Goal: Task Accomplishment & Management: Complete application form

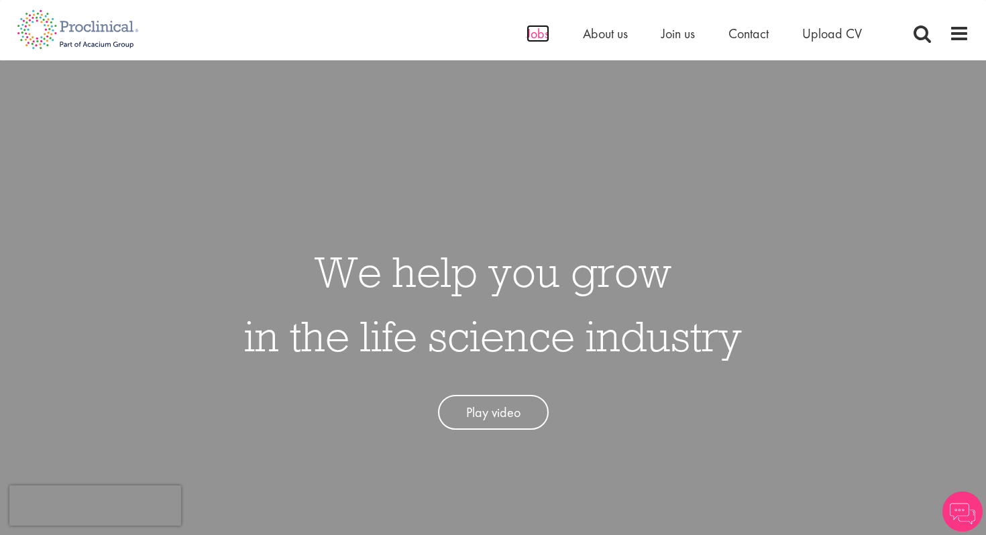
click at [535, 38] on span "Jobs" at bounding box center [538, 33] width 23 height 17
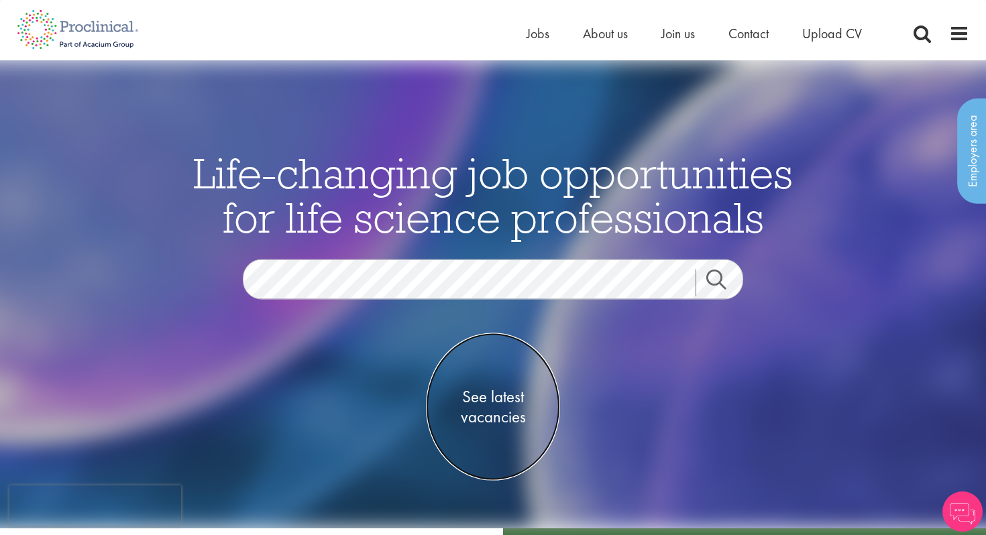
click at [494, 411] on span "See latest vacancies" at bounding box center [493, 406] width 134 height 40
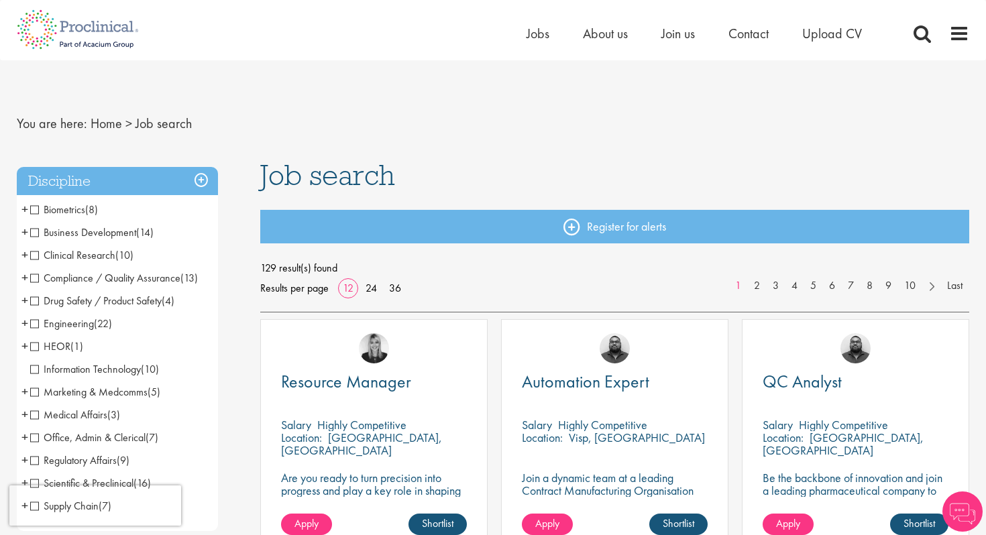
click at [33, 231] on span "Business Development" at bounding box center [83, 232] width 106 height 14
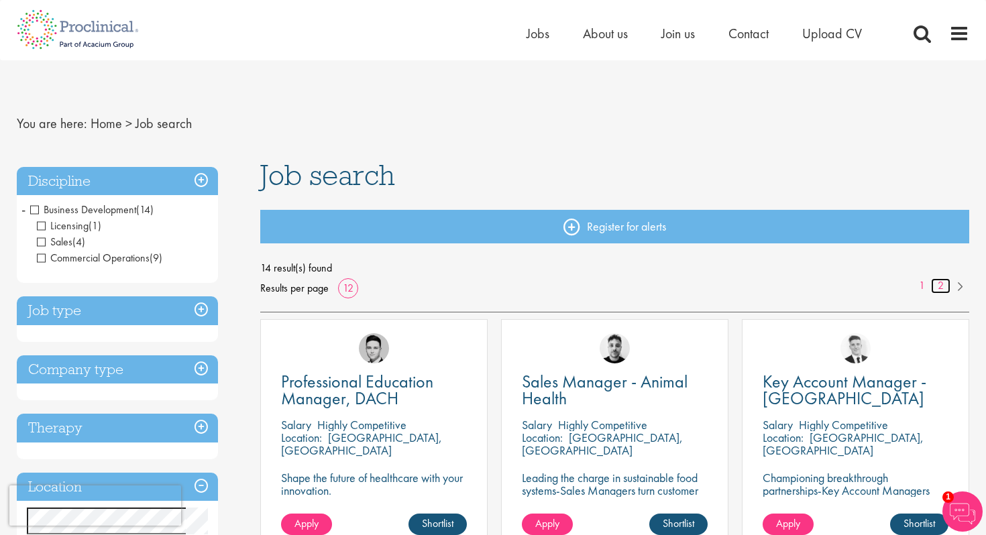
click at [942, 286] on link "2" at bounding box center [940, 285] width 19 height 15
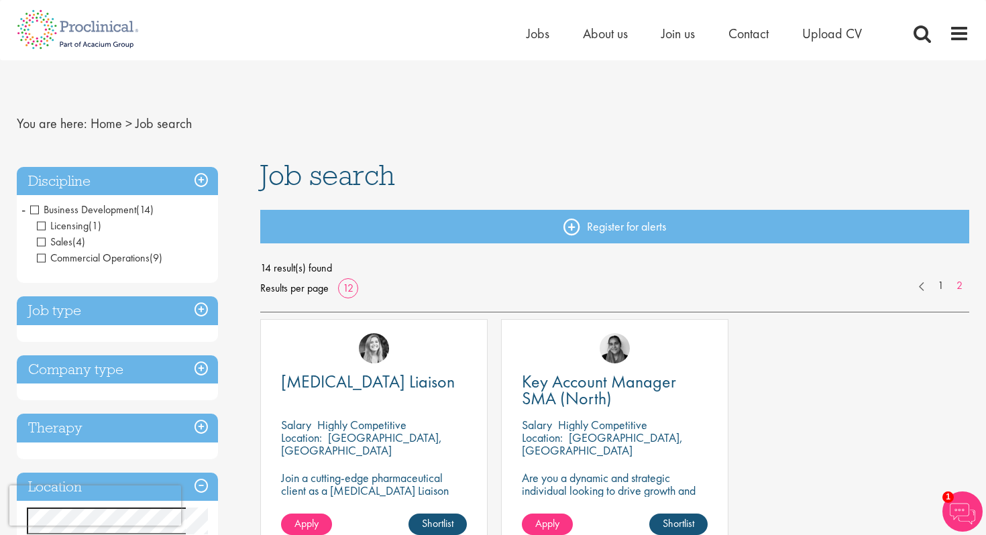
drag, startPoint x: 840, startPoint y: 521, endPoint x: 807, endPoint y: 486, distance: 48.4
click at [840, 521] on div "Patient Education Liaison Salary Highly Competitive Location: Houston, USA Join…" at bounding box center [615, 440] width 723 height 243
click at [938, 285] on link "1" at bounding box center [940, 285] width 19 height 15
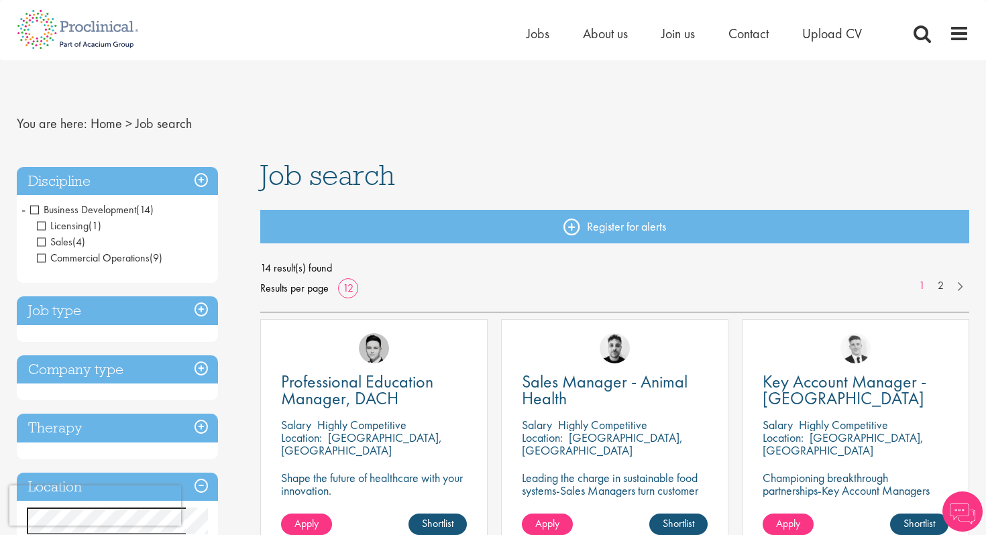
click at [736, 343] on div "Key Account Manager - Netherlands Salary Highly Competitive Location: Amsterdam…" at bounding box center [855, 440] width 241 height 243
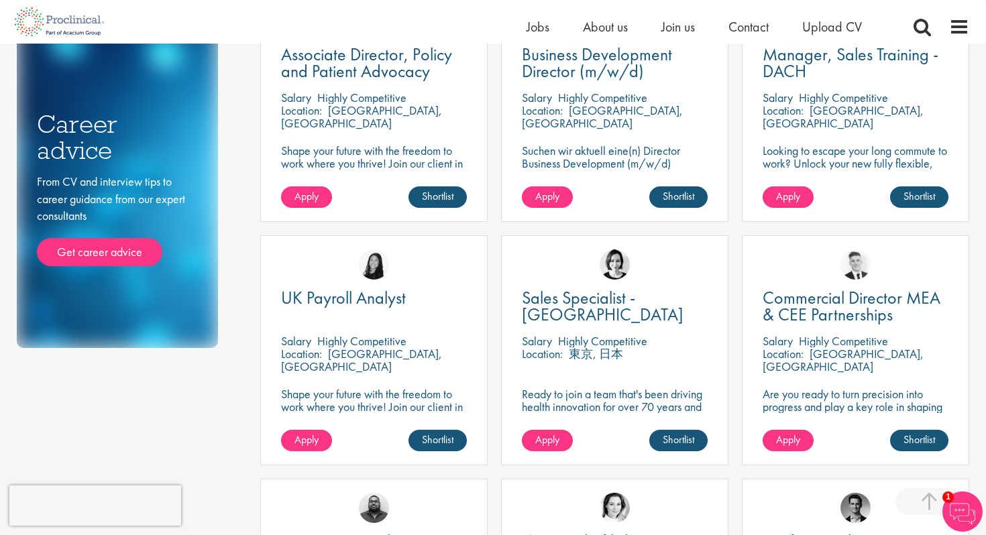
scroll to position [563, 0]
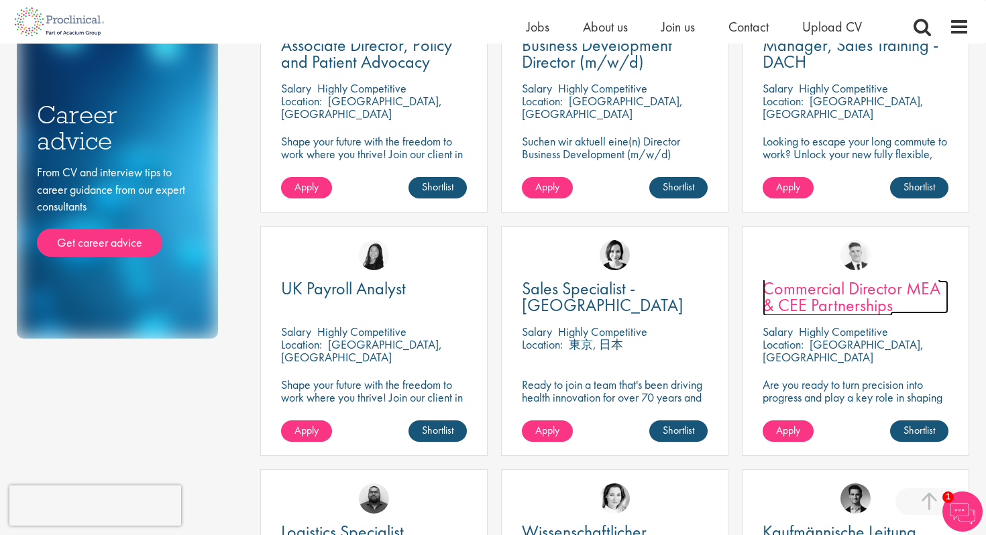
click at [813, 296] on span "Commercial Director MEA & CEE Partnerships" at bounding box center [852, 297] width 178 height 40
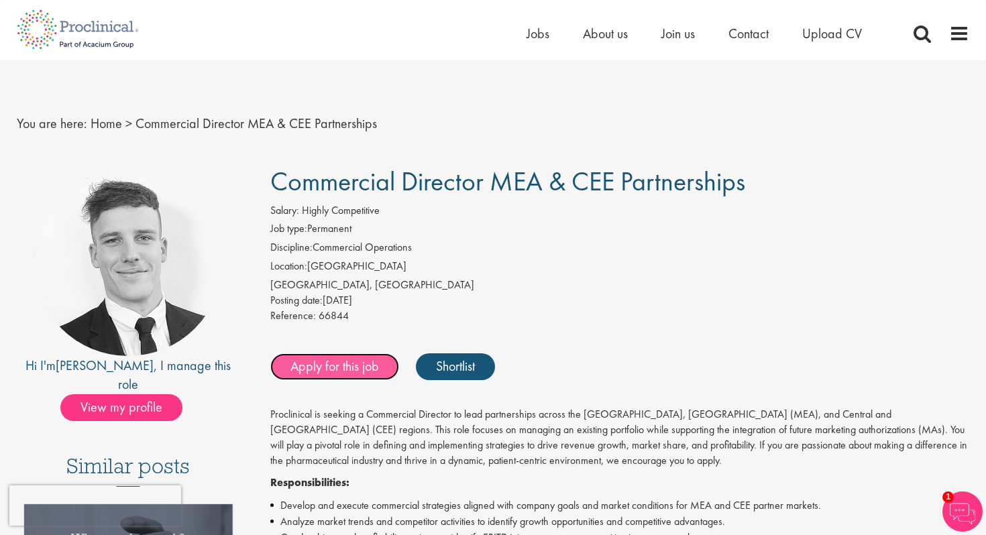
click at [366, 364] on link "Apply for this job" at bounding box center [334, 366] width 129 height 27
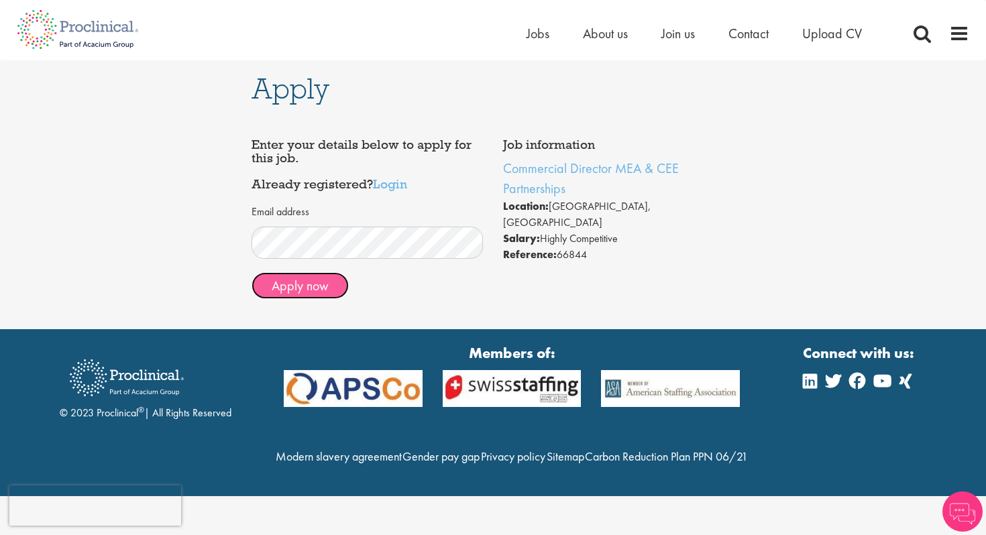
click at [307, 286] on button "Apply now" at bounding box center [300, 285] width 97 height 27
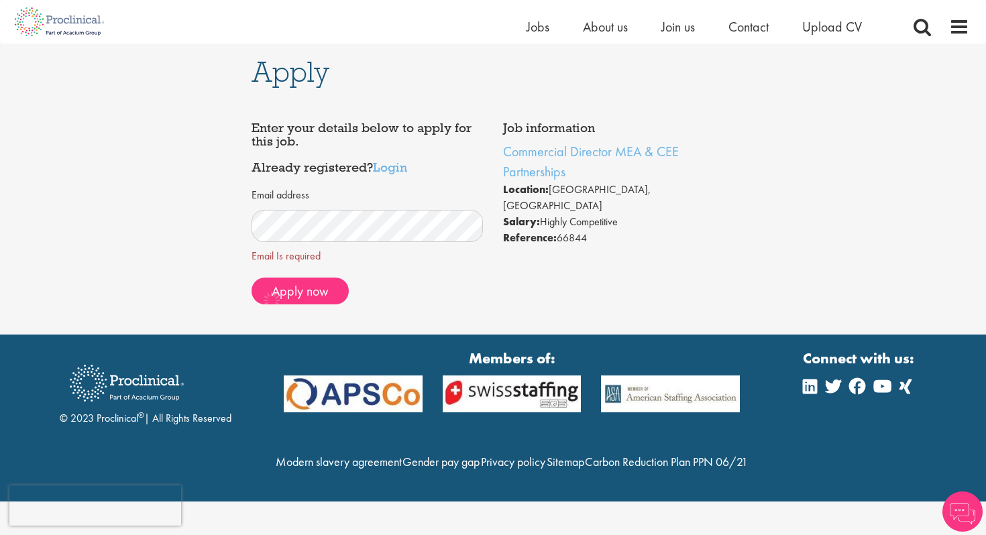
scroll to position [7, 0]
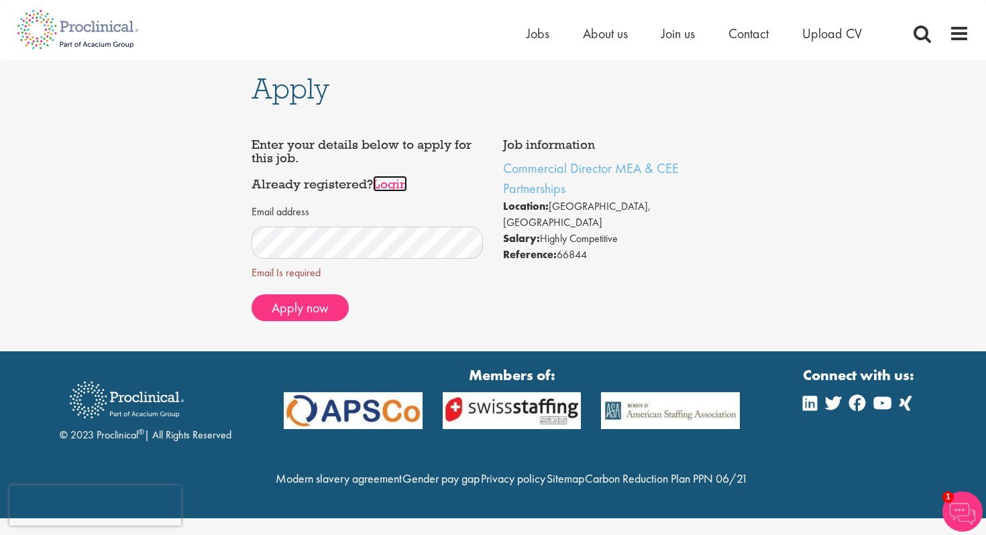
click at [392, 176] on link "Login" at bounding box center [390, 184] width 34 height 16
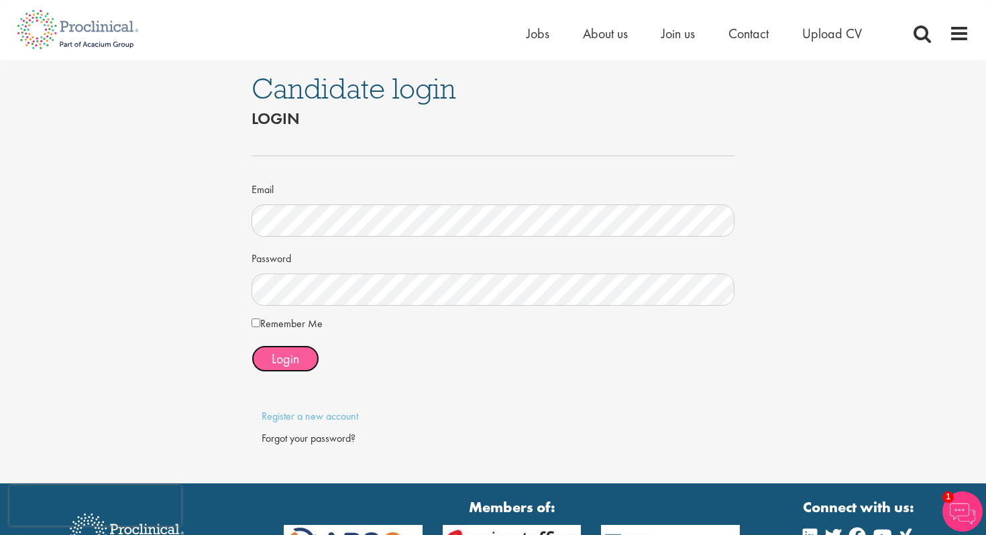
click at [276, 364] on span "Login" at bounding box center [285, 358] width 27 height 17
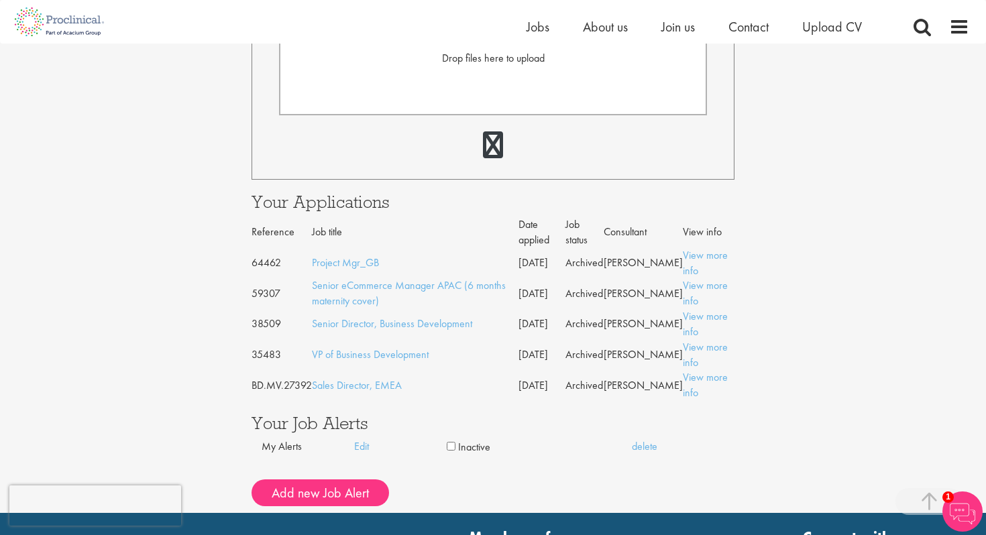
scroll to position [563, 0]
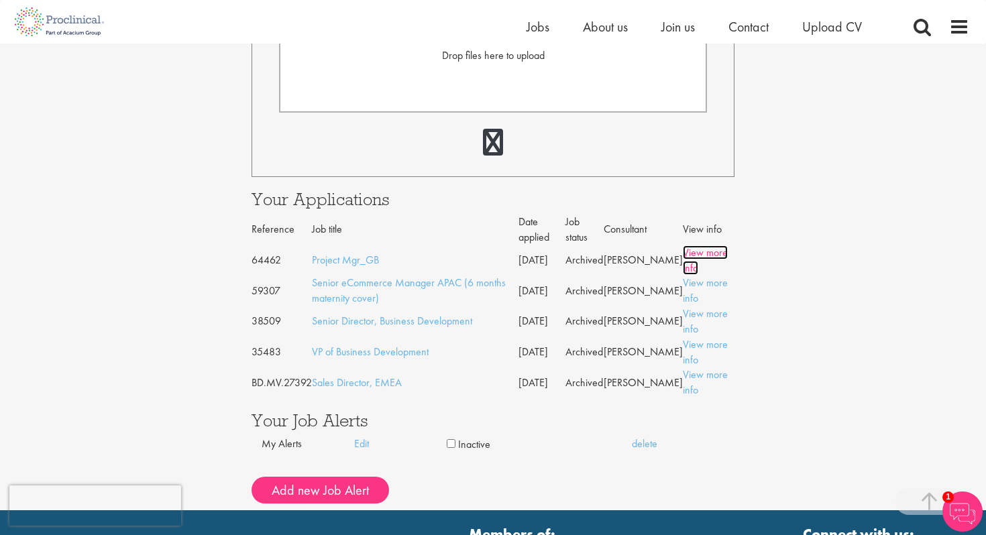
click at [684, 263] on link "View more info" at bounding box center [705, 260] width 45 height 30
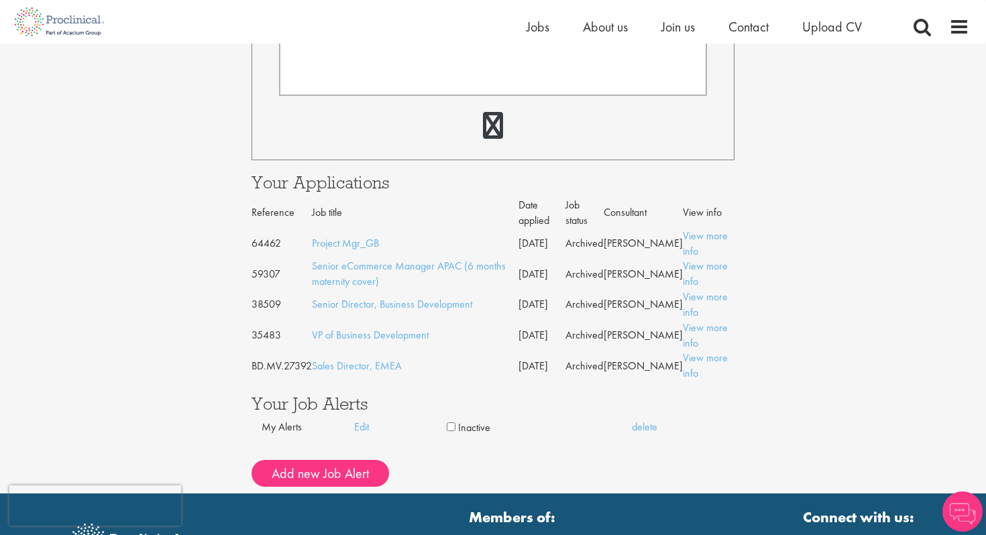
scroll to position [563, 0]
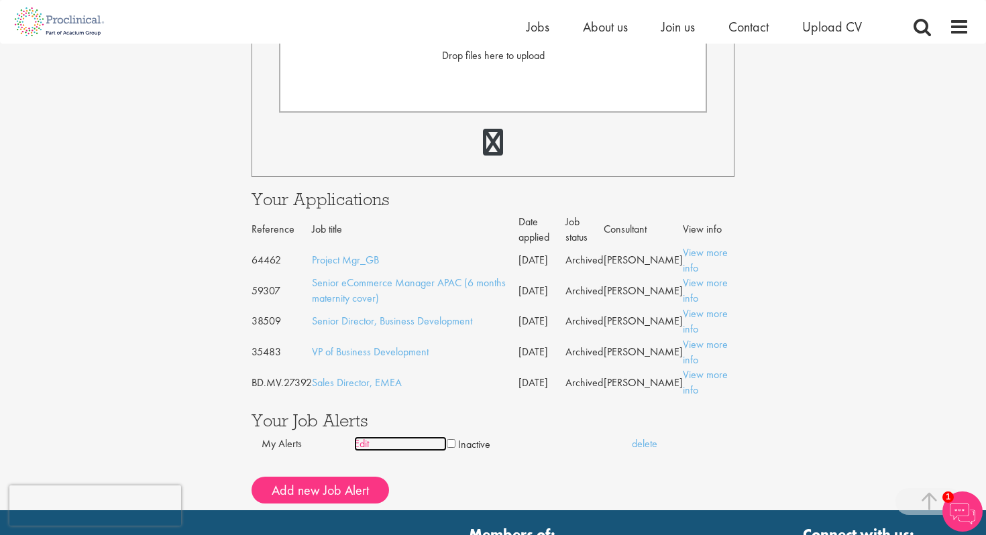
click at [359, 446] on link "Edit" at bounding box center [400, 444] width 93 height 15
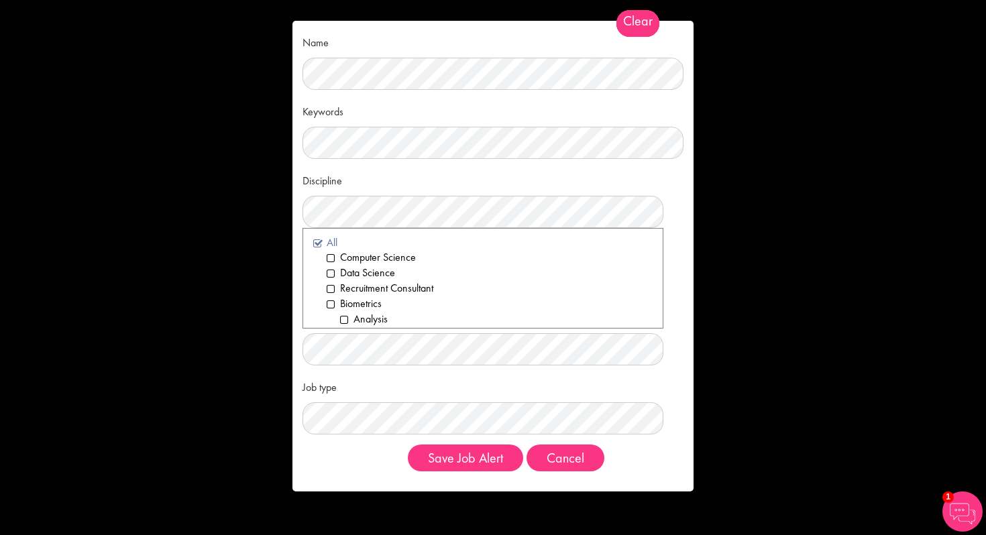
click at [315, 240] on li "All" at bounding box center [482, 242] width 339 height 15
drag, startPoint x: 315, startPoint y: 245, endPoint x: 423, endPoint y: 307, distance: 124.4
click at [315, 245] on li "All" at bounding box center [482, 242] width 339 height 15
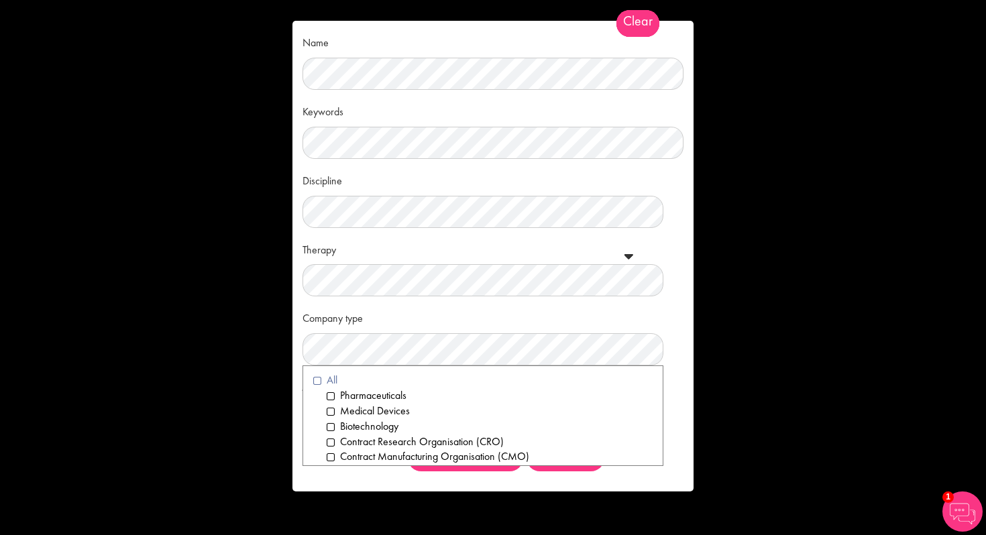
click at [318, 384] on li "All" at bounding box center [482, 380] width 339 height 15
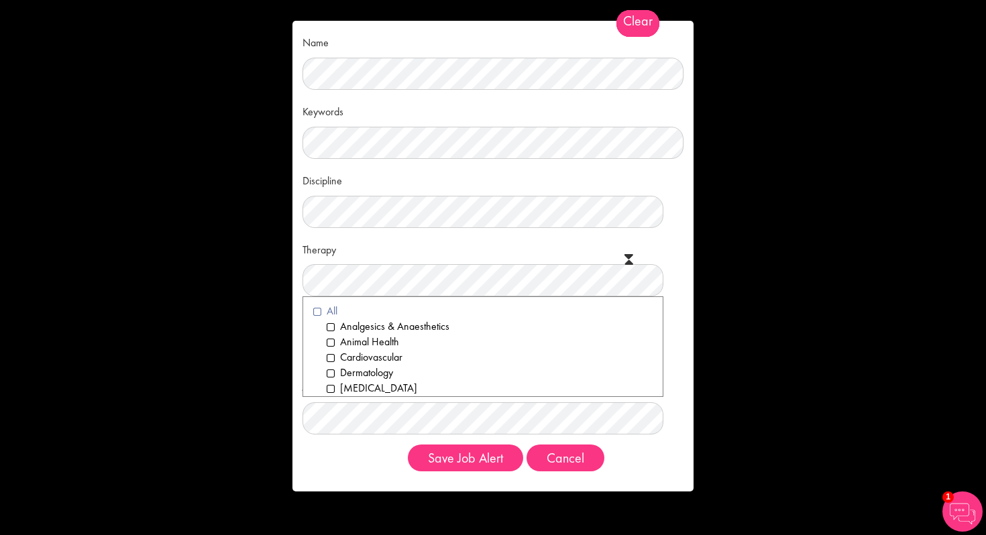
click at [319, 313] on li "All" at bounding box center [482, 311] width 339 height 15
click at [336, 469] on div "Save Job Alert Cancel" at bounding box center [492, 458] width 381 height 27
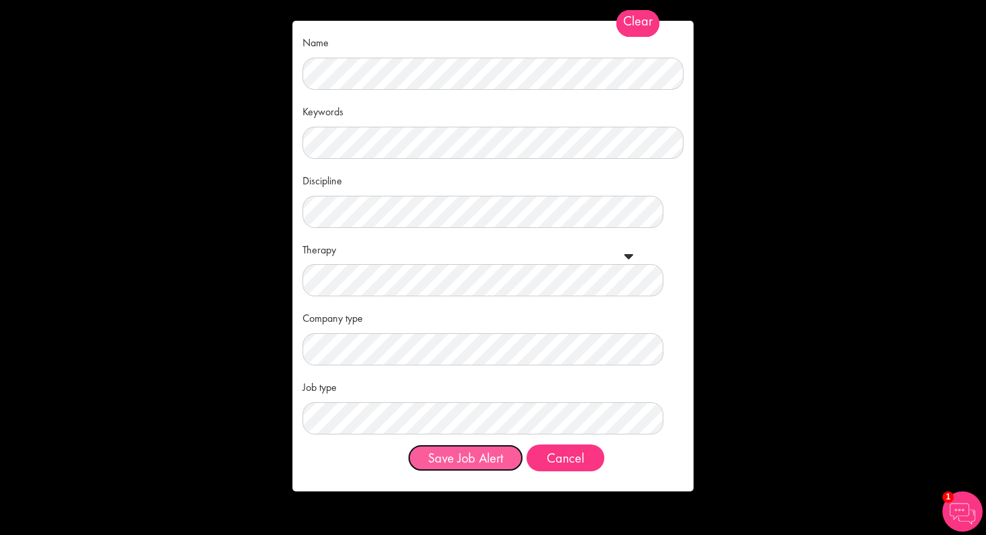
click at [473, 455] on button "Save Job Alert" at bounding box center [465, 458] width 115 height 27
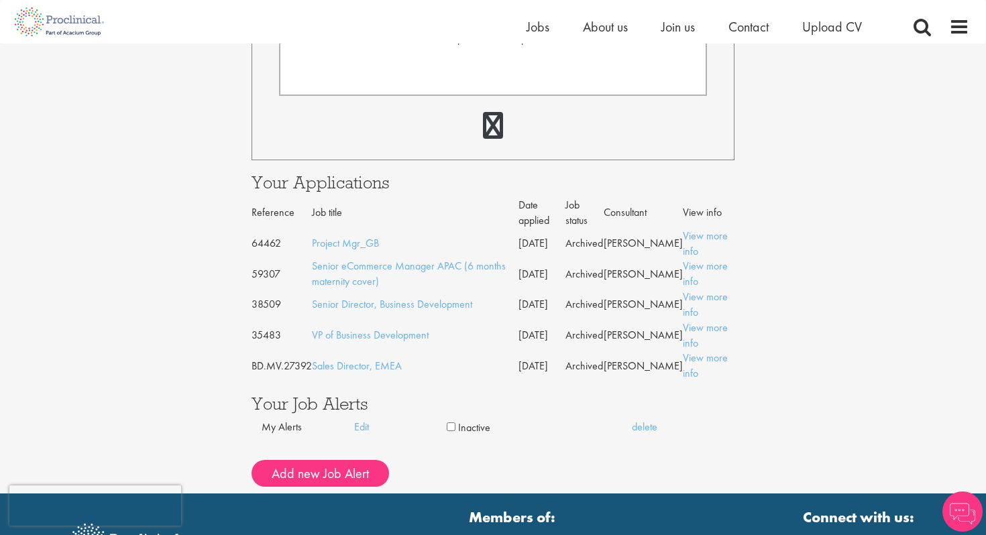
scroll to position [563, 0]
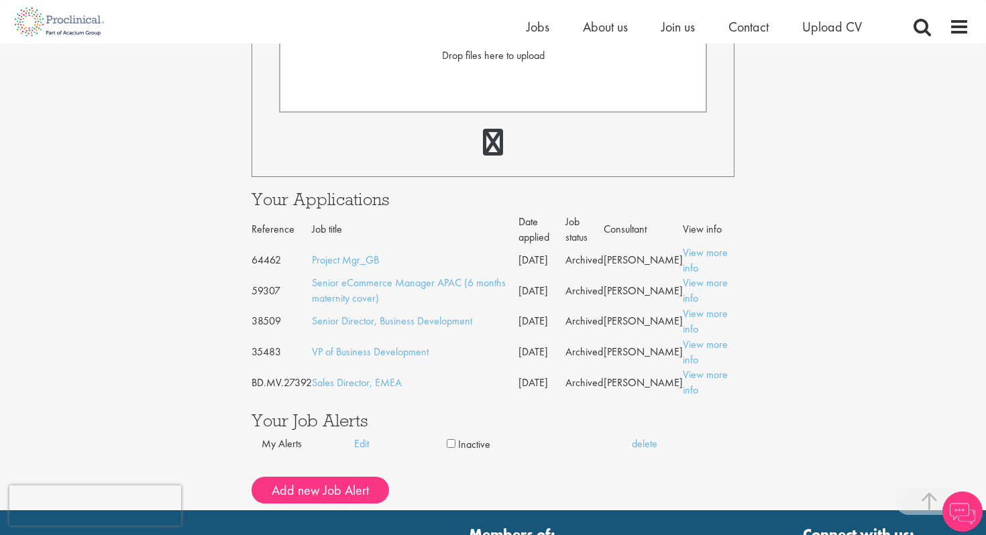
click at [700, 465] on div "My Alerts Edit Inactive delete Name Keywords Discipline Clear All Computer Scie…" at bounding box center [493, 457] width 483 height 41
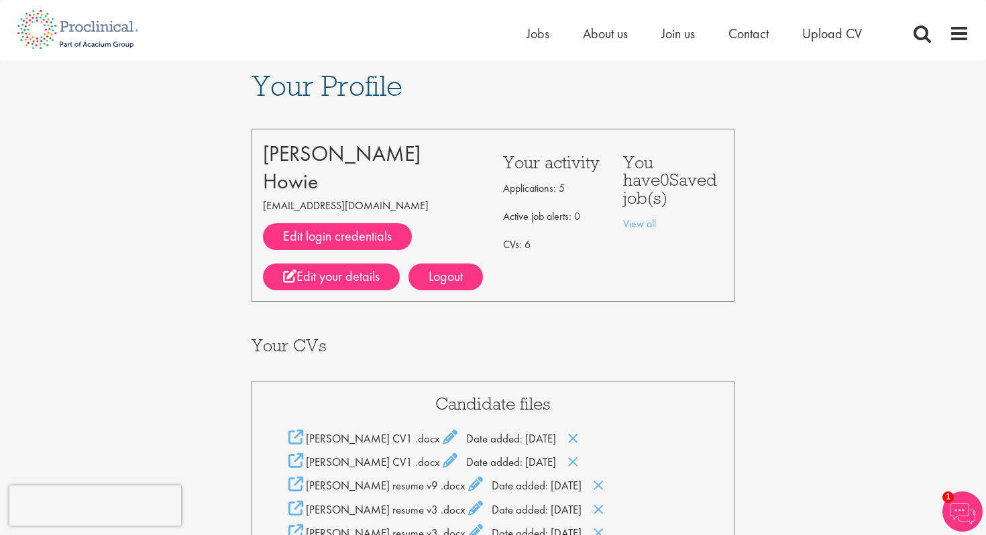
scroll to position [0, 0]
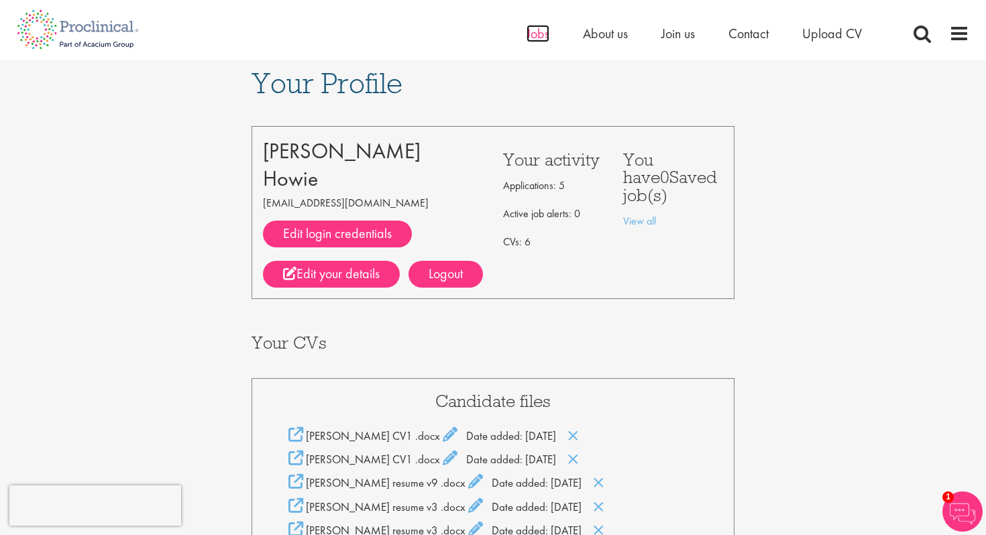
click at [535, 32] on span "Jobs" at bounding box center [538, 33] width 23 height 17
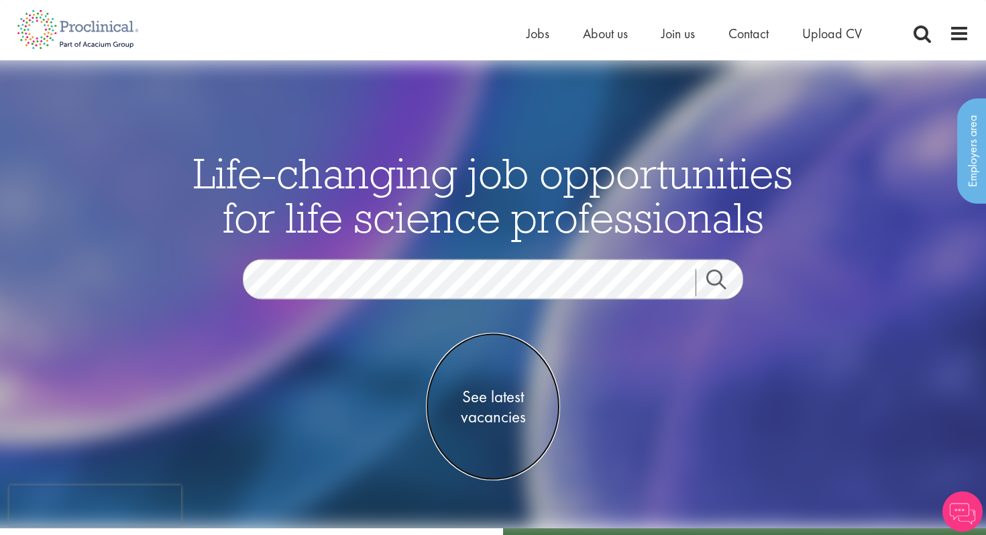
click at [480, 412] on span "See latest vacancies" at bounding box center [493, 406] width 134 height 40
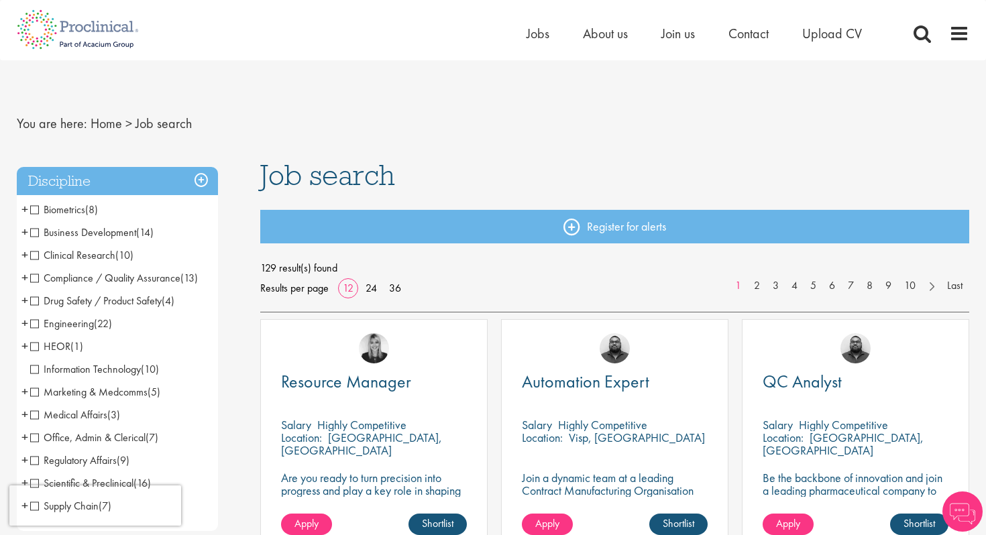
click at [36, 230] on span "Business Development" at bounding box center [83, 232] width 106 height 14
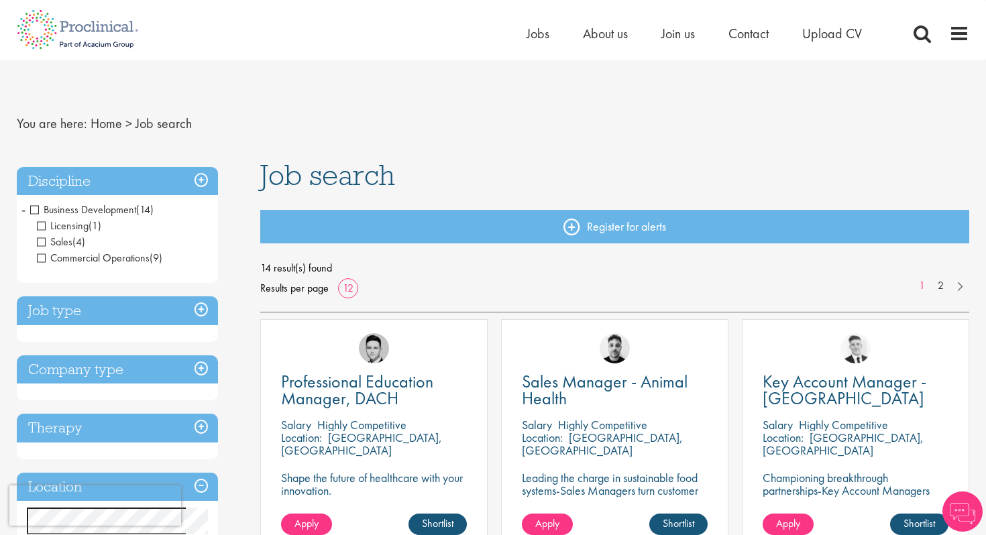
click at [606, 278] on span "14 result(s) found" at bounding box center [615, 268] width 710 height 20
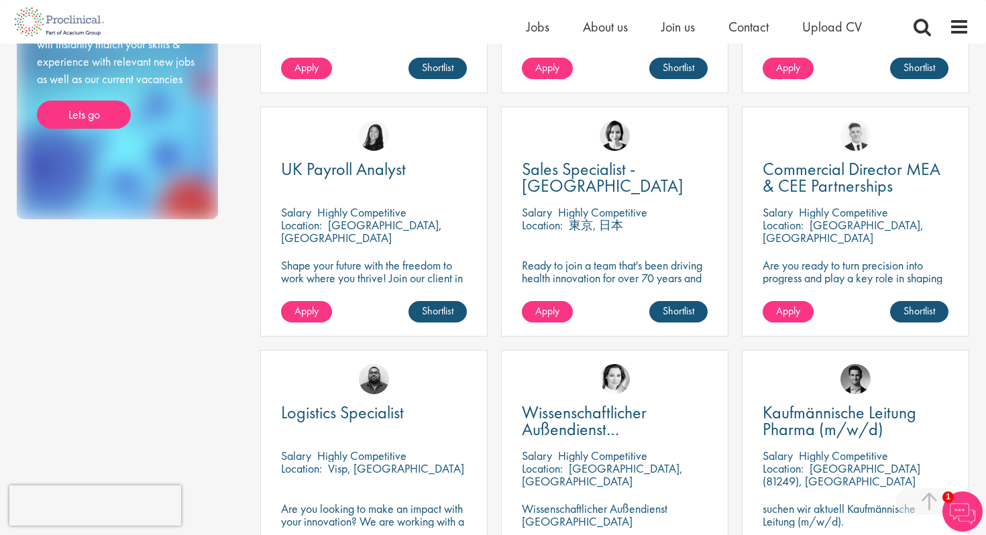
scroll to position [724, 0]
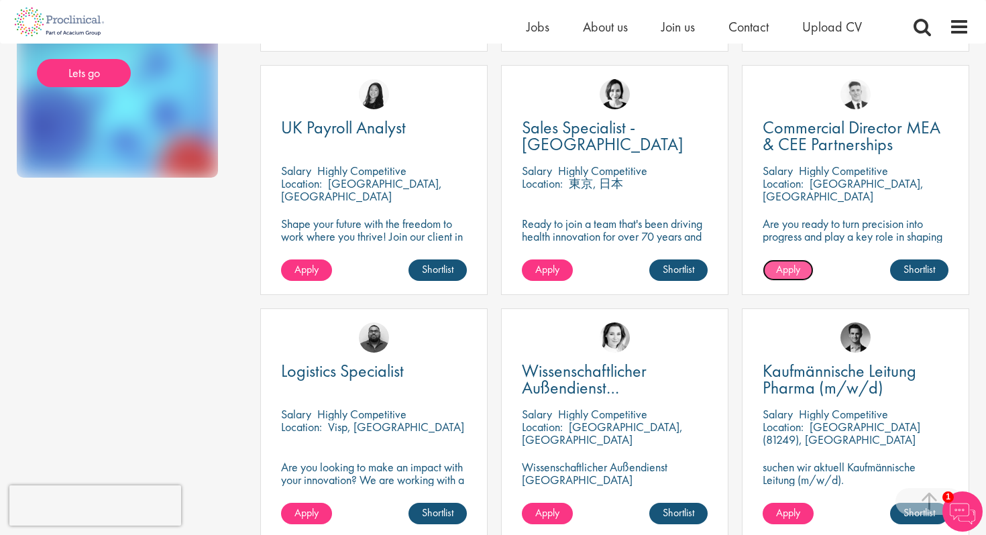
click at [790, 264] on span "Apply" at bounding box center [788, 269] width 24 height 14
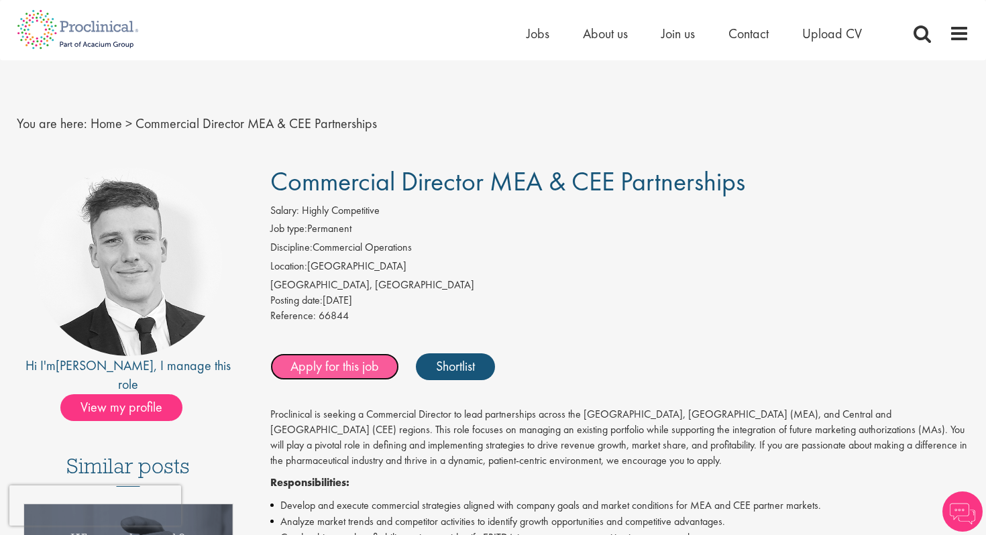
click at [328, 372] on link "Apply for this job" at bounding box center [334, 366] width 129 height 27
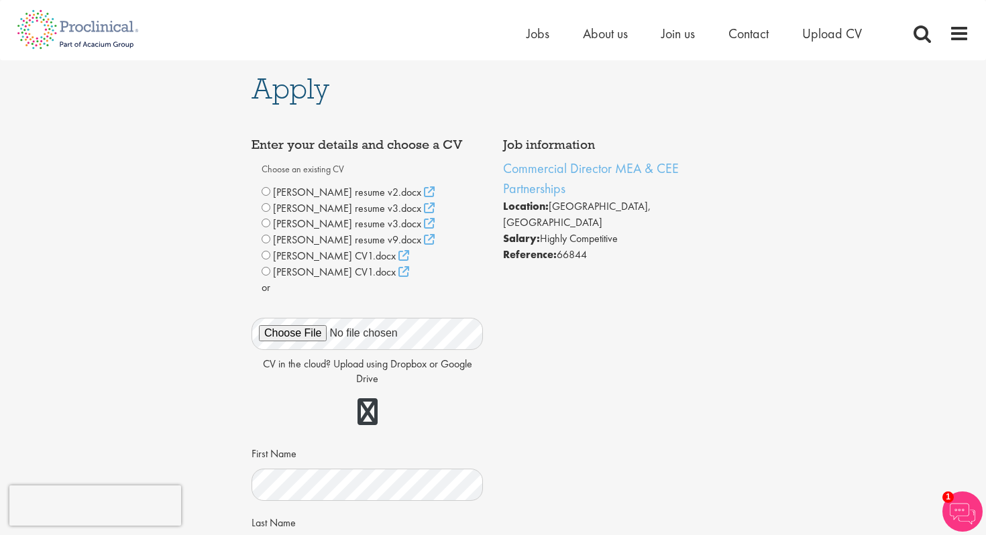
click at [555, 430] on div "Job information Commercial Director MEA & CEE Partnerships Location: [GEOGRAPHI…" at bounding box center [492, 528] width 503 height 795
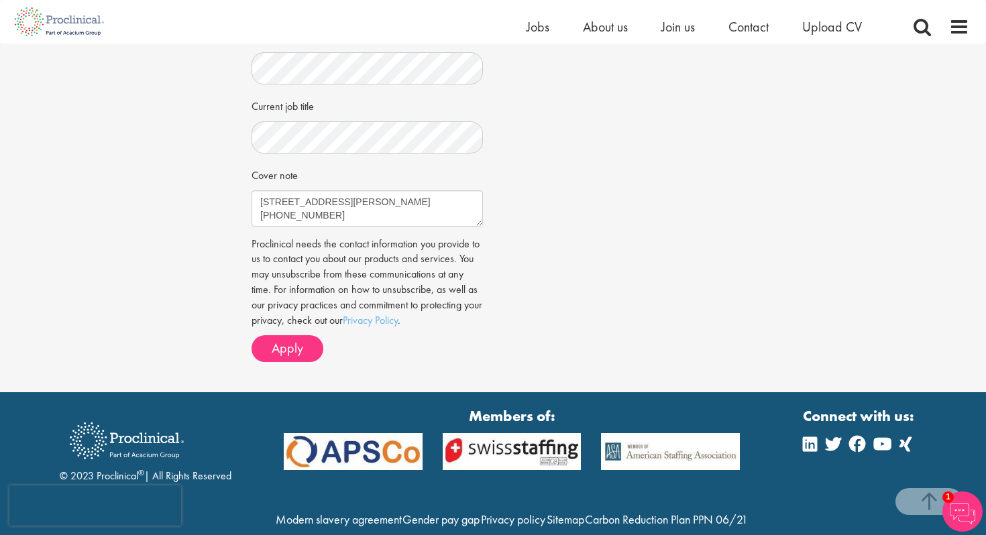
scroll to position [563, 0]
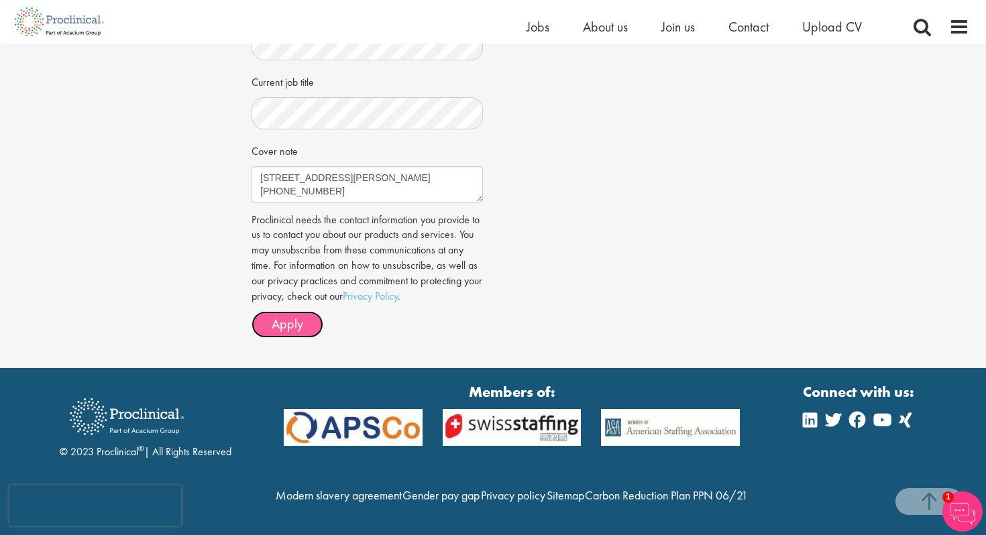
click at [306, 323] on button "Apply" at bounding box center [288, 324] width 72 height 27
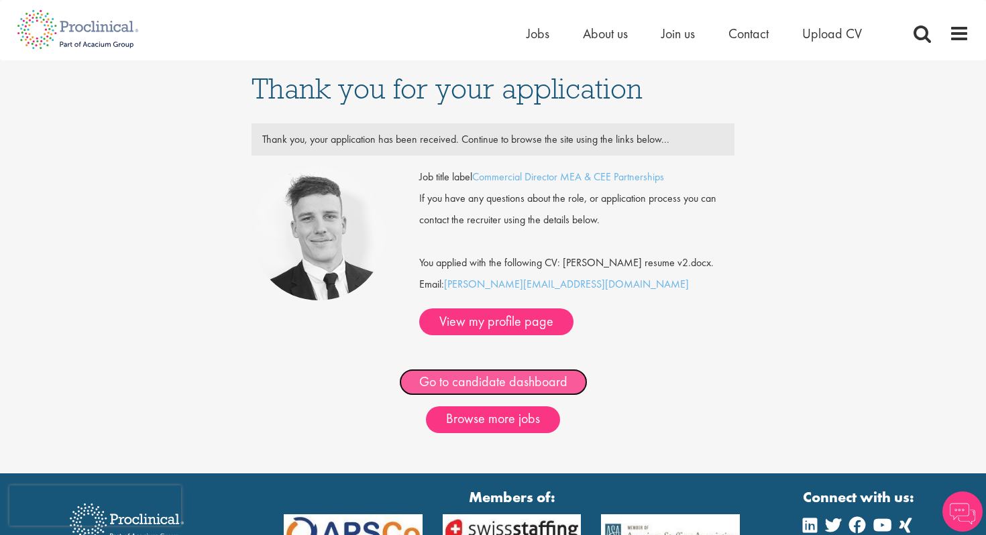
click at [506, 369] on link "Go to candidate dashboard" at bounding box center [493, 382] width 188 height 27
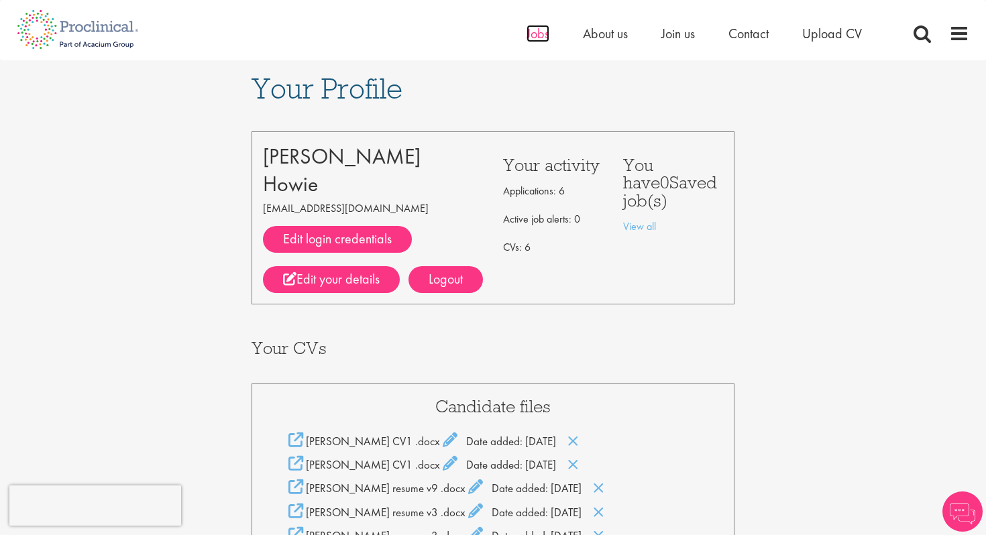
click at [531, 41] on span "Jobs" at bounding box center [538, 33] width 23 height 17
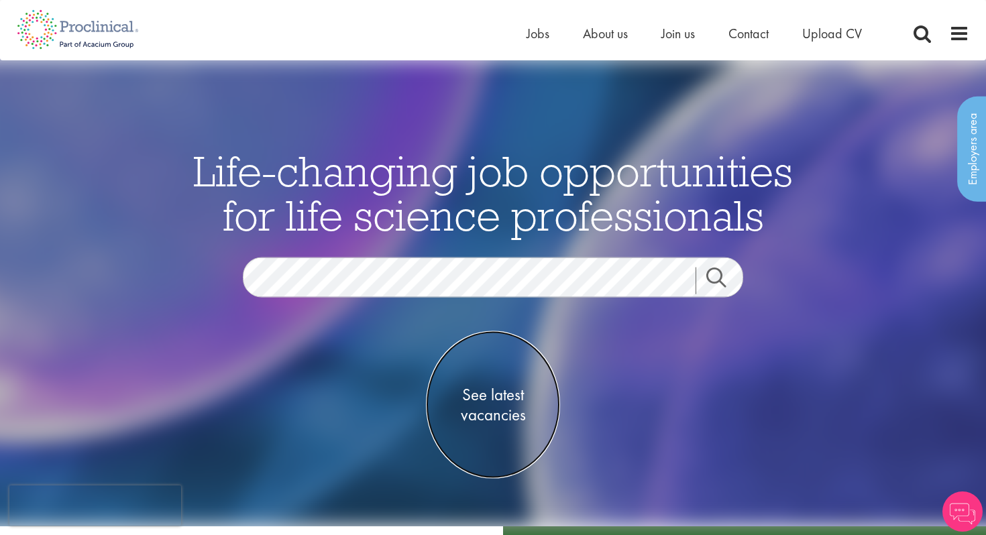
click at [514, 392] on span "See latest vacancies" at bounding box center [493, 404] width 134 height 40
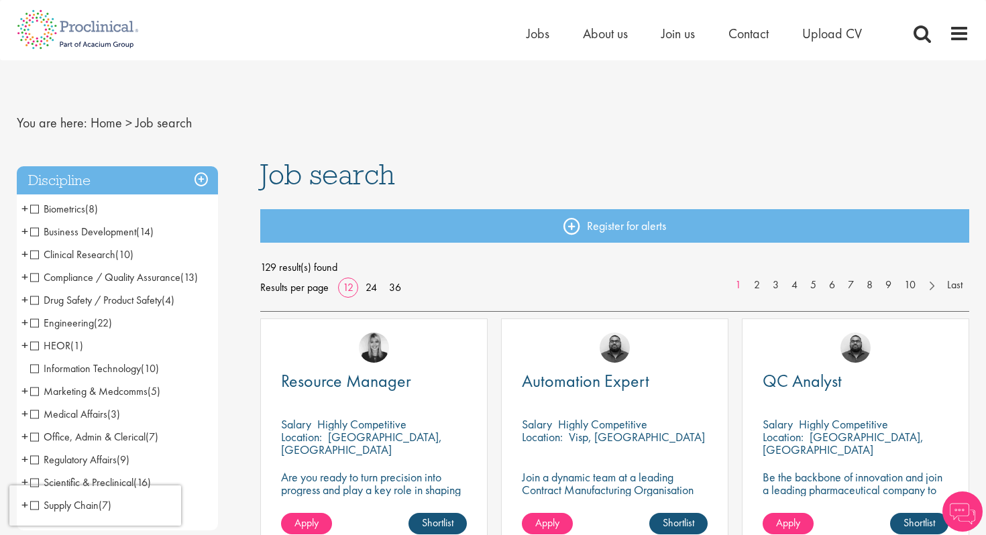
click at [38, 231] on span "Business Development" at bounding box center [83, 232] width 106 height 14
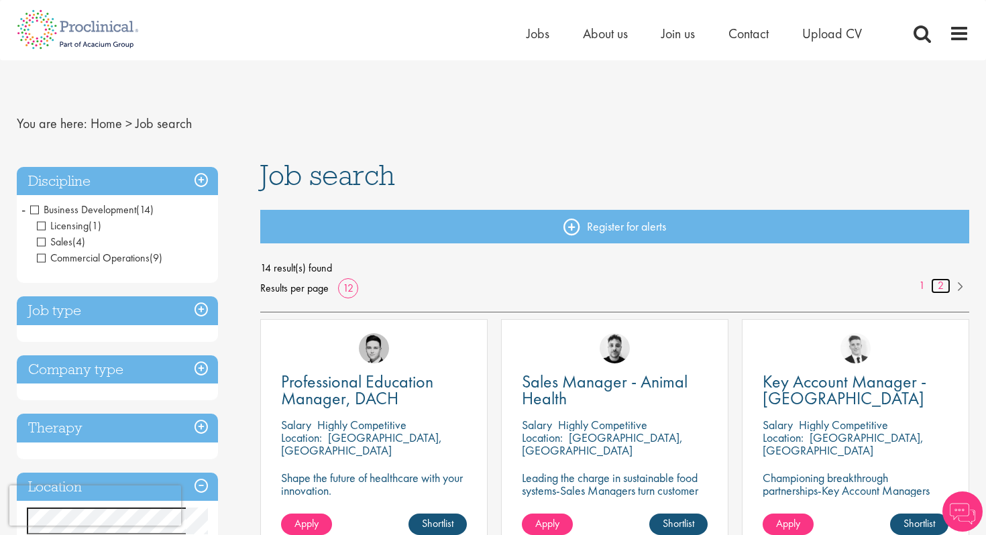
click at [937, 284] on link "2" at bounding box center [940, 285] width 19 height 15
